Goal: Navigation & Orientation: Understand site structure

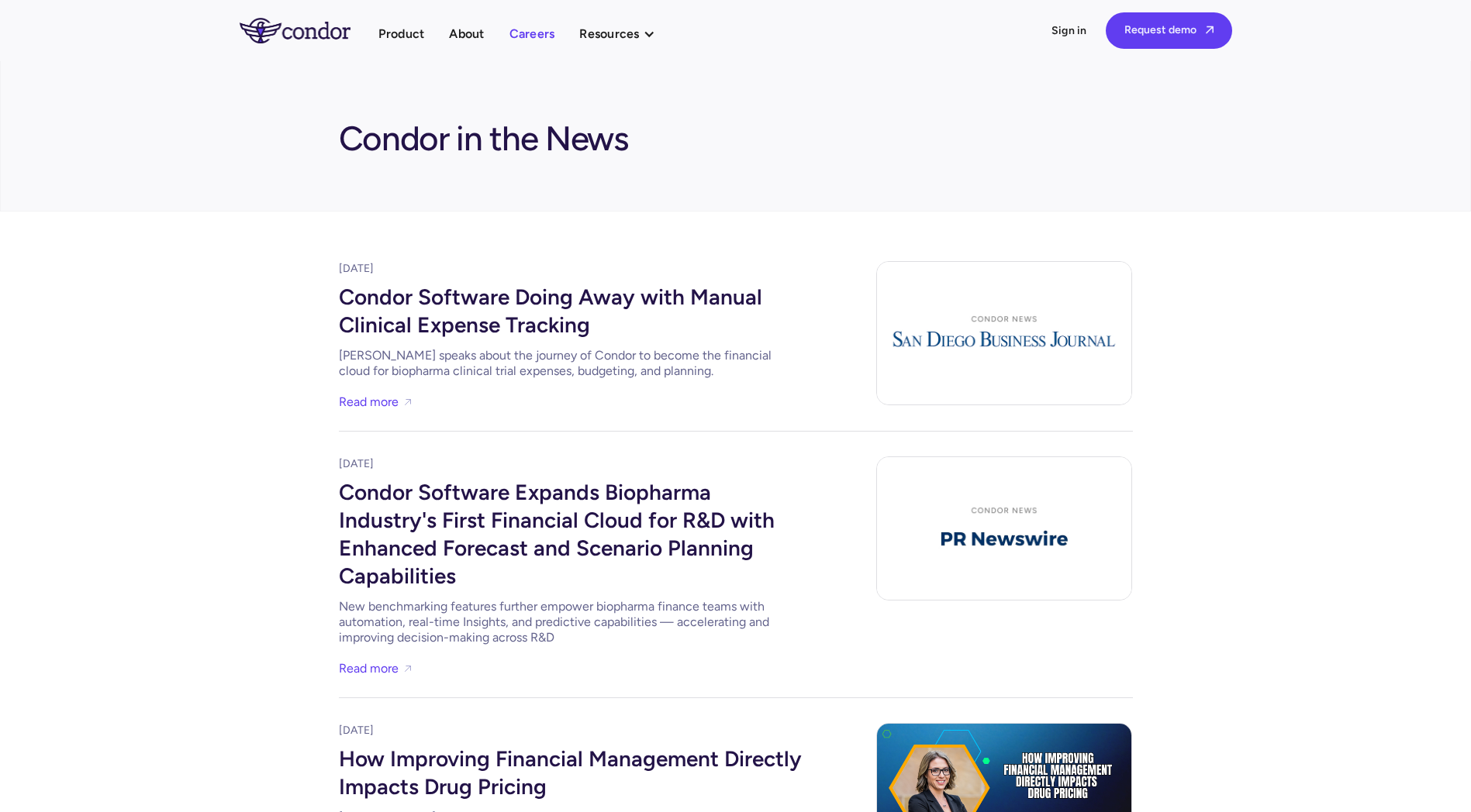
click at [525, 29] on link "Careers" at bounding box center [533, 33] width 46 height 21
click at [461, 26] on link "About" at bounding box center [466, 33] width 35 height 21
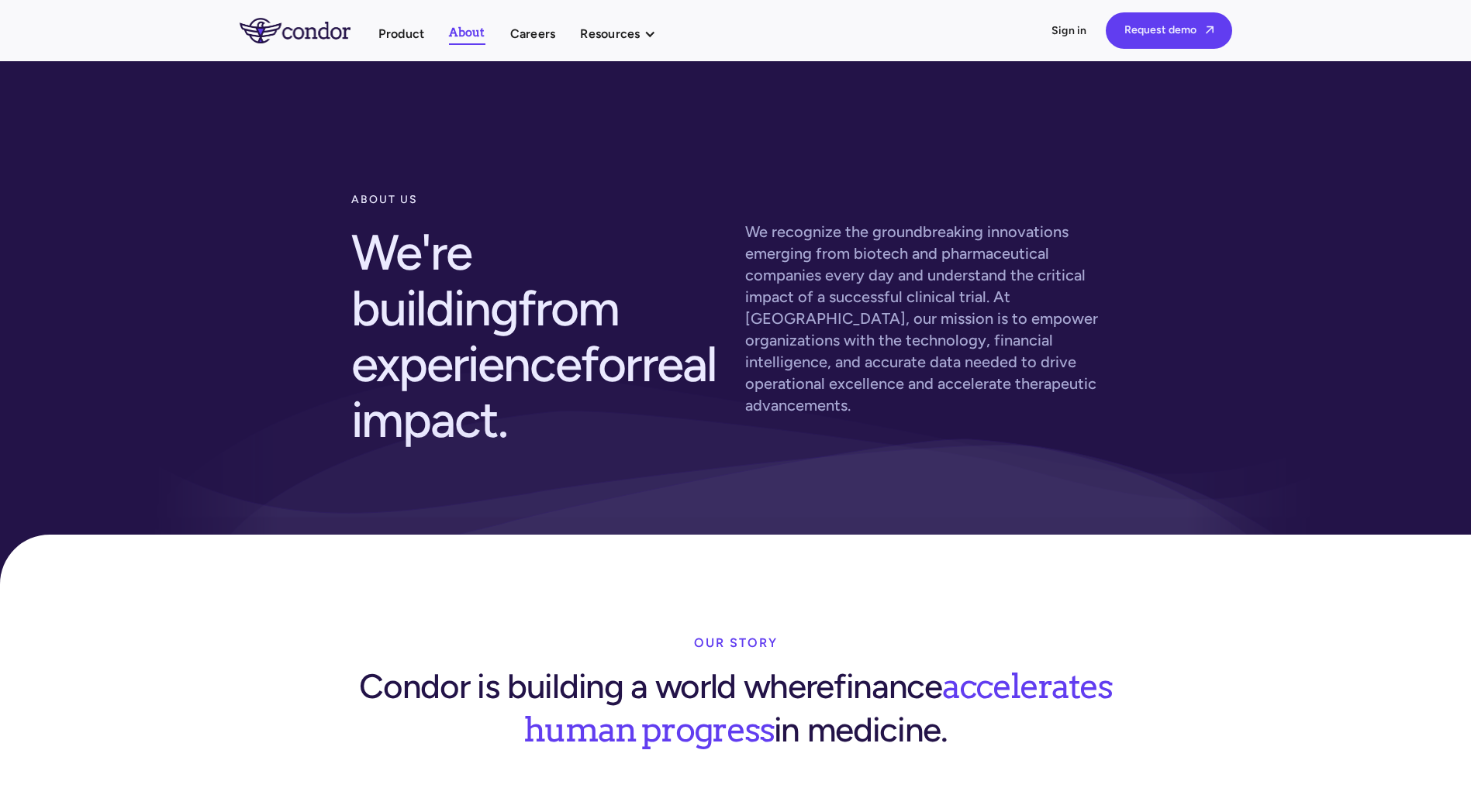
drag, startPoint x: 243, startPoint y: 639, endPoint x: 280, endPoint y: 119, distance: 521.3
